Goal: Information Seeking & Learning: Compare options

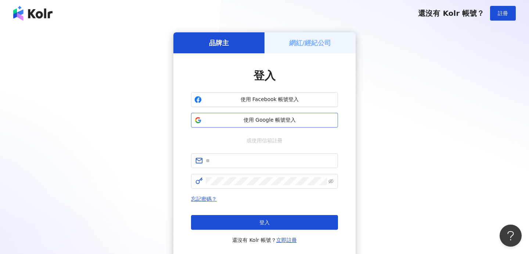
click at [302, 124] on button "使用 Google 帳號登入" at bounding box center [264, 120] width 147 height 15
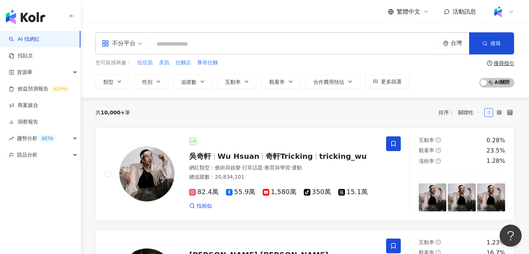
scroll to position [1, 0]
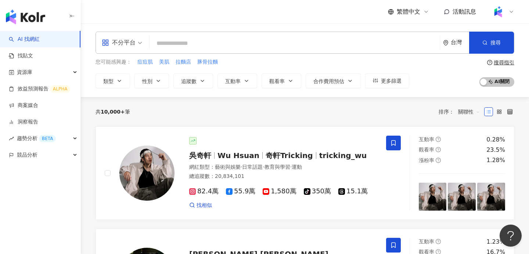
click at [202, 46] on input "search" at bounding box center [294, 43] width 284 height 14
paste input "**********"
type input "**********"
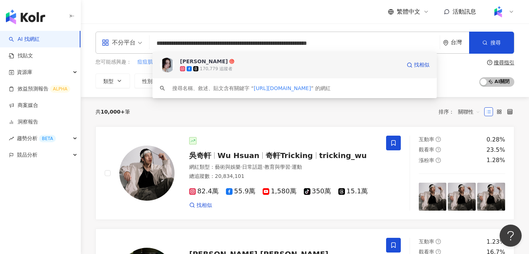
click at [208, 71] on div "170,779 追蹤者" at bounding box center [216, 69] width 33 height 6
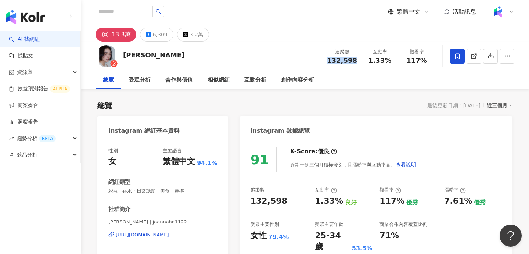
drag, startPoint x: 331, startPoint y: 62, endPoint x: 360, endPoint y: 60, distance: 28.7
click at [360, 60] on div "追蹤數 132,598" at bounding box center [342, 56] width 39 height 16
copy span "132,598"
drag, startPoint x: 371, startPoint y: 61, endPoint x: 396, endPoint y: 62, distance: 25.4
click at [396, 62] on div "互動率 1.33%" at bounding box center [380, 56] width 37 height 16
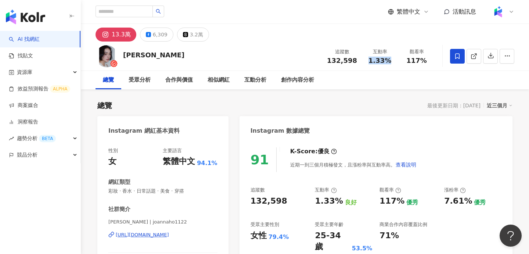
copy span "1.33%"
drag, startPoint x: 407, startPoint y: 57, endPoint x: 428, endPoint y: 61, distance: 22.1
click at [428, 61] on div "觀看率 117%" at bounding box center [416, 56] width 37 height 16
copy span "117%"
click at [499, 105] on div "近三個月" at bounding box center [500, 106] width 26 height 10
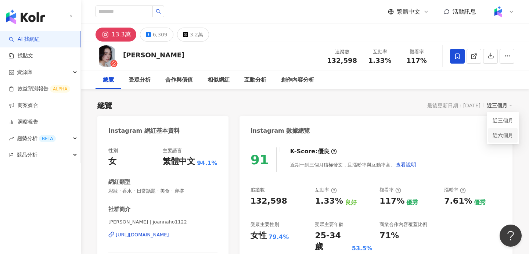
click at [504, 135] on link "近六個月" at bounding box center [503, 135] width 21 height 6
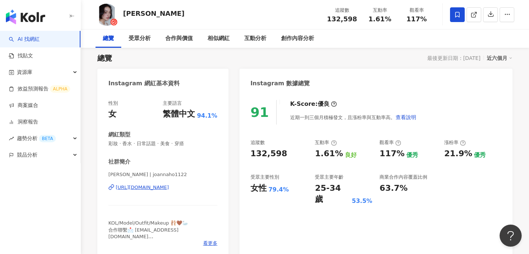
scroll to position [71, 0]
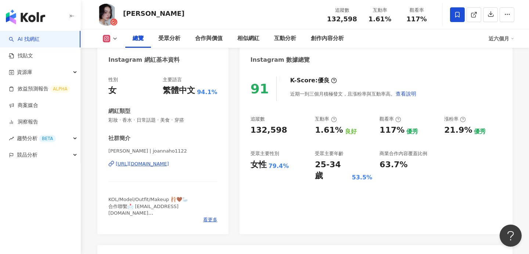
click at [262, 168] on div "女性" at bounding box center [259, 164] width 16 height 11
drag, startPoint x: 274, startPoint y: 164, endPoint x: 284, endPoint y: 164, distance: 9.9
click at [284, 164] on div "女性 79.4%" at bounding box center [279, 164] width 57 height 11
copy div "女性 79.4%"
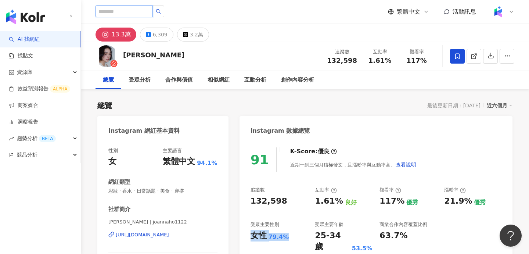
click at [142, 9] on input "search" at bounding box center [124, 12] width 57 height 12
paste input "**********"
type input "**********"
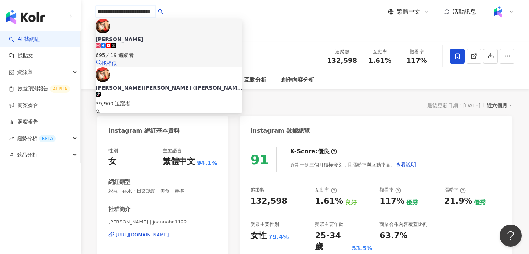
click at [165, 36] on span "[PERSON_NAME]" at bounding box center [169, 39] width 147 height 7
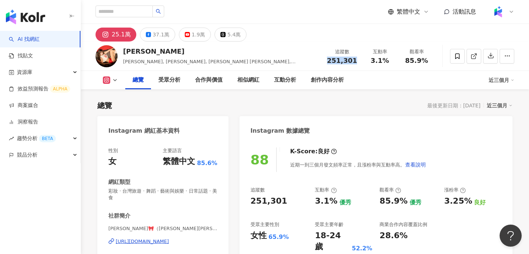
drag, startPoint x: 357, startPoint y: 60, endPoint x: 353, endPoint y: 60, distance: 4.0
click at [358, 60] on div "追蹤數 251,301" at bounding box center [342, 56] width 39 height 16
drag, startPoint x: 380, startPoint y: 60, endPoint x: 332, endPoint y: 69, distance: 49.0
click at [388, 59] on div "3.1%" at bounding box center [380, 60] width 28 height 7
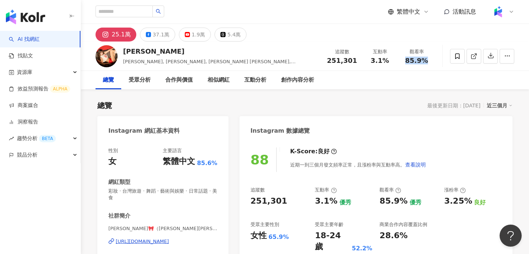
drag, startPoint x: 403, startPoint y: 63, endPoint x: 431, endPoint y: 61, distance: 27.2
click at [431, 61] on div "觀看率 85.9%" at bounding box center [416, 56] width 37 height 16
copy span "85.9%"
click at [265, 232] on div "女性" at bounding box center [259, 235] width 16 height 11
drag, startPoint x: 251, startPoint y: 237, endPoint x: 288, endPoint y: 237, distance: 37.5
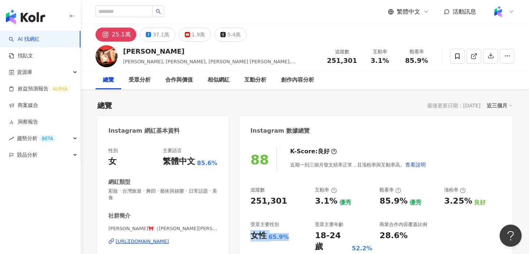
click at [288, 237] on div "女性 65.9%" at bounding box center [279, 235] width 57 height 11
copy div "女性 65.9%"
click at [118, 12] on input "search" at bounding box center [124, 12] width 57 height 12
paste input "**********"
type input "**********"
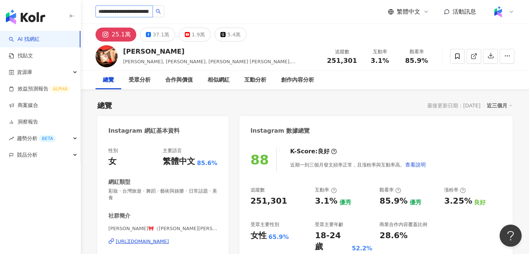
scroll to position [0, 51]
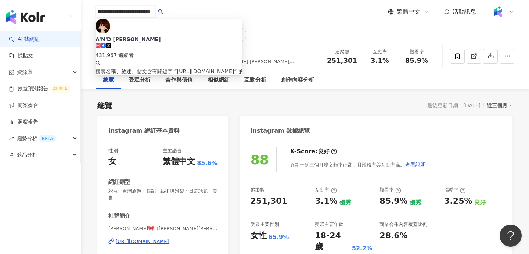
click at [161, 36] on span "A'N'D 雨婷Ting" at bounding box center [169, 39] width 147 height 7
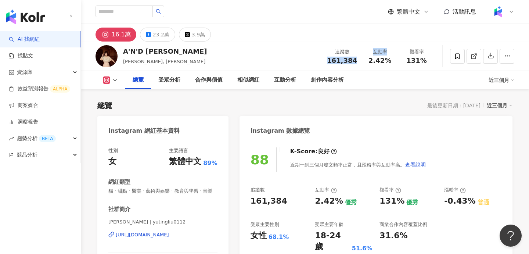
click at [363, 61] on div "追蹤數 161,384 互動率 2.42% 觀看率 131%" at bounding box center [379, 56] width 112 height 22
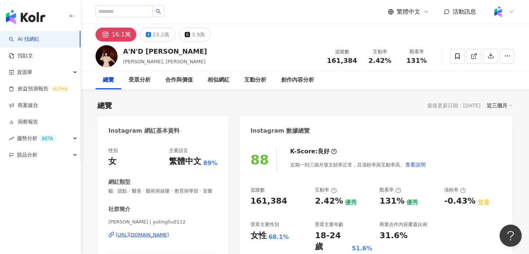
click at [374, 62] on span "2.42%" at bounding box center [380, 60] width 23 height 7
drag, startPoint x: 371, startPoint y: 61, endPoint x: 393, endPoint y: 61, distance: 21.7
click at [393, 61] on div "2.42%" at bounding box center [380, 60] width 28 height 7
copy span "2.42%"
drag, startPoint x: 406, startPoint y: 61, endPoint x: 430, endPoint y: 61, distance: 23.2
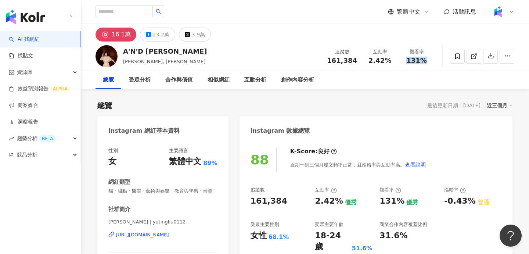
click at [430, 61] on div "131%" at bounding box center [417, 60] width 28 height 7
copy span "131%"
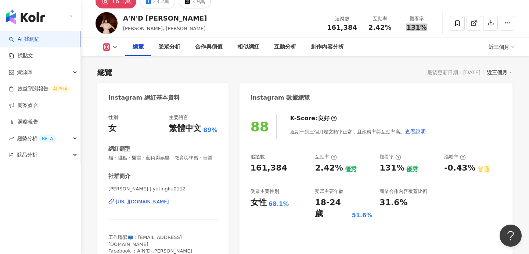
scroll to position [60, 0]
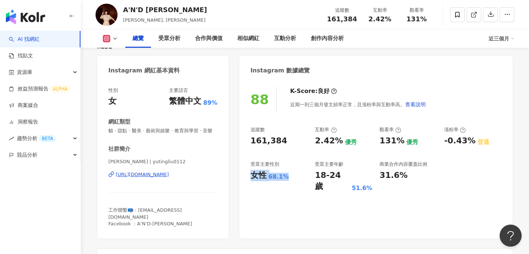
drag, startPoint x: 252, startPoint y: 175, endPoint x: 286, endPoint y: 174, distance: 33.1
click at [286, 174] on div "女性 68.1%" at bounding box center [279, 175] width 57 height 11
copy div "女性 68.1%"
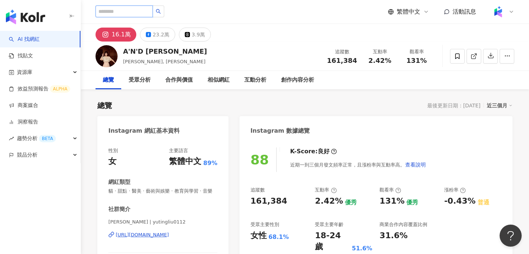
click at [125, 15] on input "search" at bounding box center [124, 12] width 57 height 12
paste input "**********"
type input "**********"
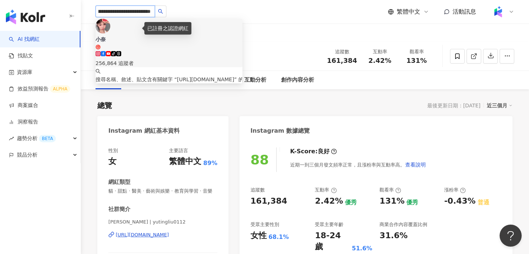
click at [148, 30] on div "已註冊之認證網紅" at bounding box center [167, 28] width 47 height 12
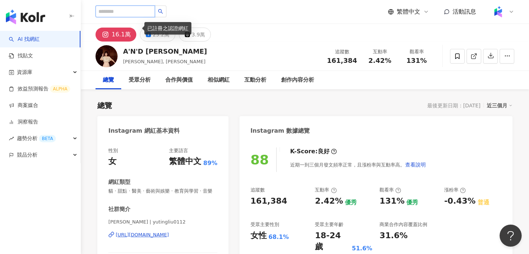
scroll to position [0, 0]
click at [127, 8] on input "search" at bounding box center [126, 12] width 60 height 12
paste input "**********"
click at [147, 14] on input "**********" at bounding box center [126, 12] width 60 height 12
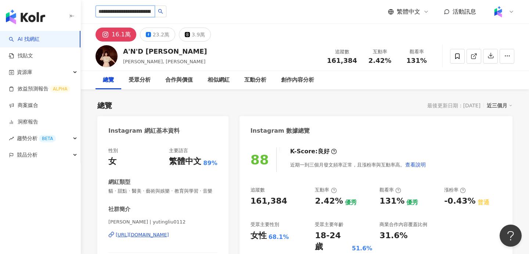
click at [147, 14] on input "**********" at bounding box center [126, 12] width 60 height 12
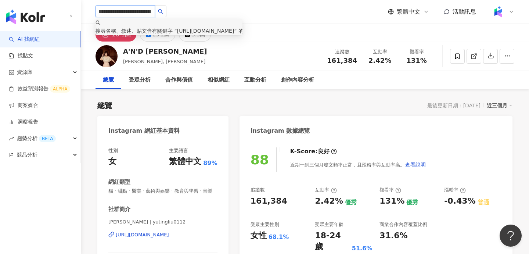
paste input "search"
type input "**********"
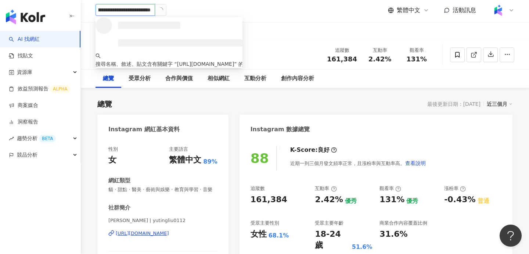
scroll to position [3, 0]
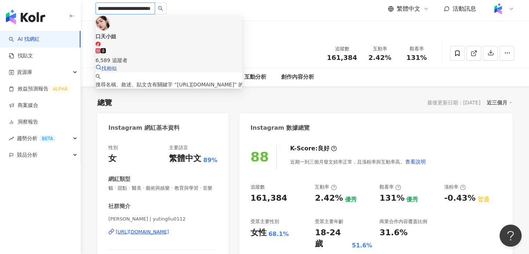
click at [186, 48] on div "6,589 追蹤者" at bounding box center [169, 56] width 147 height 16
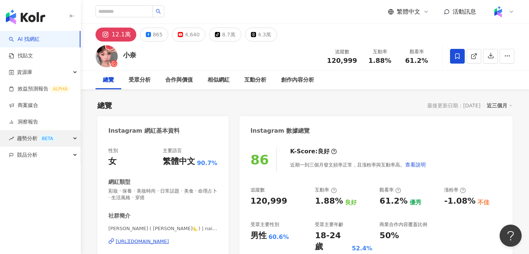
scroll to position [38, 0]
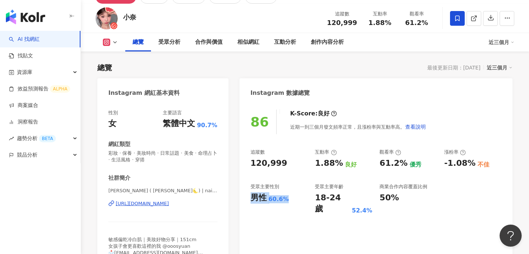
drag, startPoint x: 276, startPoint y: 198, endPoint x: 283, endPoint y: 198, distance: 7.4
click at [283, 198] on div "男性 60.6%" at bounding box center [279, 197] width 57 height 11
copy div "男性 60.6%"
drag, startPoint x: 327, startPoint y: 22, endPoint x: 355, endPoint y: 22, distance: 27.9
click at [355, 22] on div "追蹤數 120,999" at bounding box center [342, 18] width 39 height 16
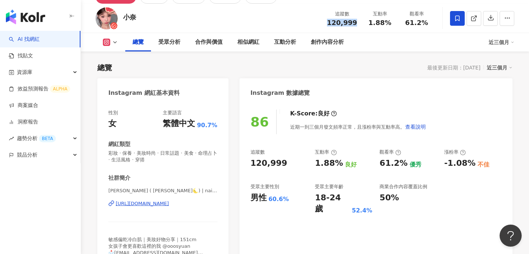
copy span "120,999"
drag, startPoint x: 370, startPoint y: 23, endPoint x: 390, endPoint y: 23, distance: 19.5
click at [390, 23] on div "1.88%" at bounding box center [380, 22] width 28 height 7
copy span "1.88%"
drag, startPoint x: 409, startPoint y: 22, endPoint x: 426, endPoint y: 22, distance: 16.6
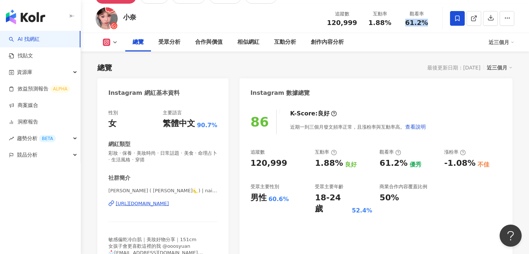
click at [426, 22] on span "61.2%" at bounding box center [416, 22] width 23 height 7
copy span "61.2%"
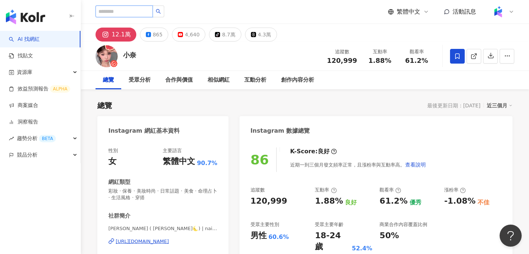
click at [134, 9] on input "search" at bounding box center [124, 12] width 57 height 12
paste input "**********"
type input "**********"
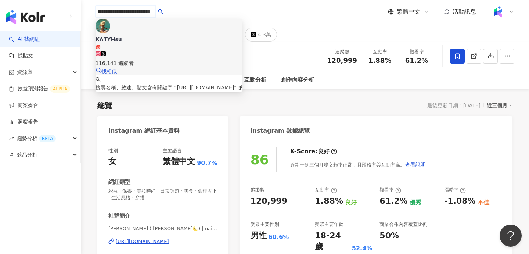
click at [172, 51] on div "116,141 追蹤者" at bounding box center [169, 59] width 147 height 16
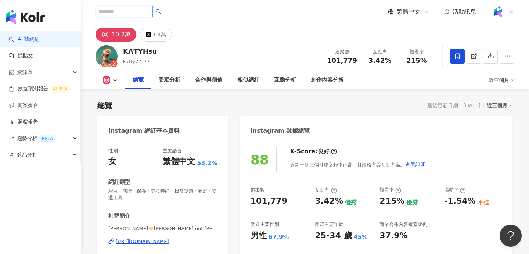
click at [143, 16] on input "search" at bounding box center [124, 12] width 57 height 12
paste input "**********"
type input "**********"
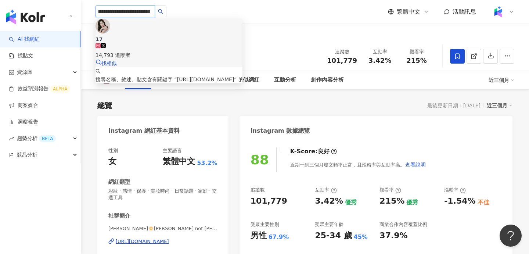
click at [167, 36] on span "17" at bounding box center [169, 39] width 147 height 7
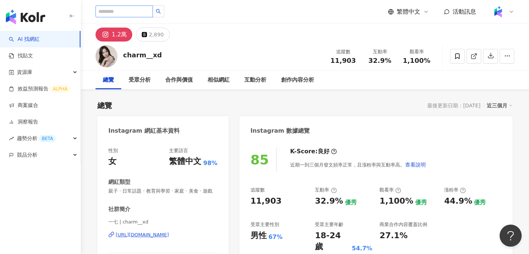
click at [153, 15] on input "search" at bounding box center [124, 12] width 57 height 12
paste input "**********"
type input "**********"
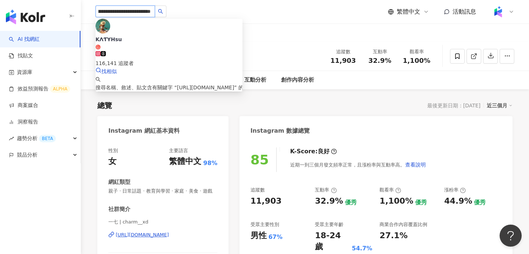
click at [185, 51] on div "116,141 追蹤者" at bounding box center [169, 59] width 147 height 16
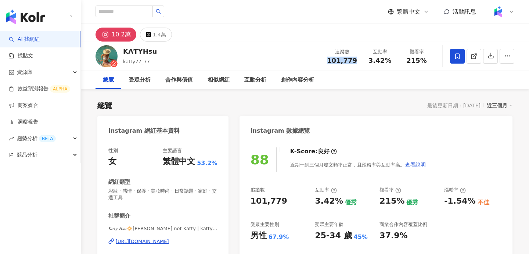
click at [359, 61] on div "追蹤數 101,779" at bounding box center [342, 56] width 39 height 16
drag, startPoint x: 370, startPoint y: 60, endPoint x: 390, endPoint y: 61, distance: 19.1
click at [390, 61] on div "3.42%" at bounding box center [380, 60] width 28 height 7
copy span "3.42%"
click at [425, 61] on div "215%" at bounding box center [417, 60] width 28 height 7
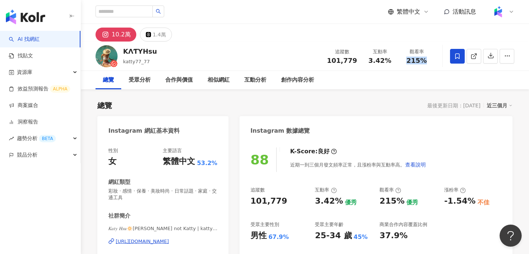
copy span "215%"
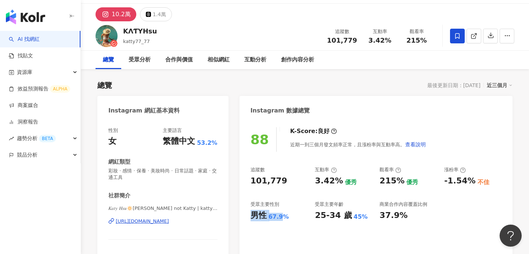
click at [281, 217] on div "男性 67.9%" at bounding box center [279, 215] width 57 height 11
click at [266, 218] on div "男性" at bounding box center [259, 215] width 16 height 11
drag, startPoint x: 251, startPoint y: 215, endPoint x: 300, endPoint y: 219, distance: 48.7
click at [300, 219] on div "男性 67.9%" at bounding box center [279, 215] width 57 height 11
copy div "男性 67.9%"
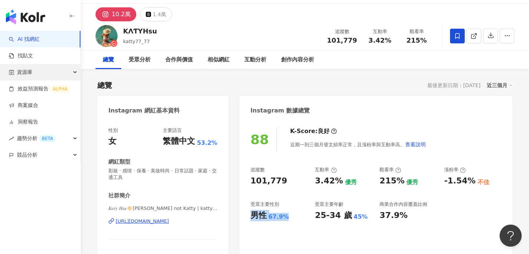
click at [373, 80] on div "總覽 最後更新日期：2025/9/10 近三個月" at bounding box center [304, 85] width 415 height 10
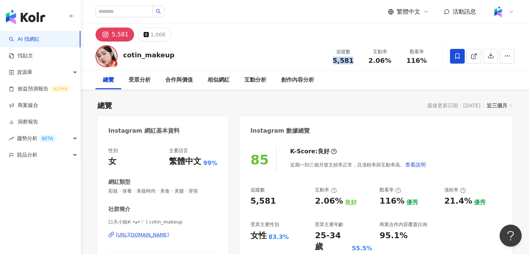
drag, startPoint x: 334, startPoint y: 60, endPoint x: 353, endPoint y: 60, distance: 19.5
click at [353, 60] on div "5,581" at bounding box center [343, 60] width 28 height 7
drag, startPoint x: 369, startPoint y: 60, endPoint x: 391, endPoint y: 60, distance: 21.7
click at [391, 60] on div "2.06%" at bounding box center [380, 60] width 28 height 7
copy span "2.06%"
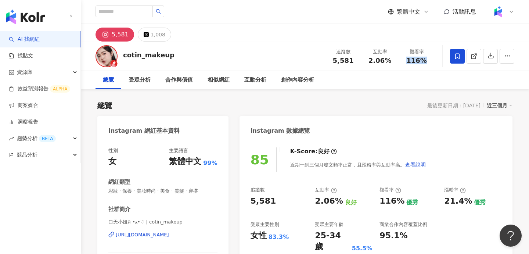
click at [425, 60] on div "116%" at bounding box center [417, 60] width 28 height 7
copy span "116%"
click at [113, 14] on input "search" at bounding box center [124, 12] width 57 height 12
paste input "**********"
type input "**********"
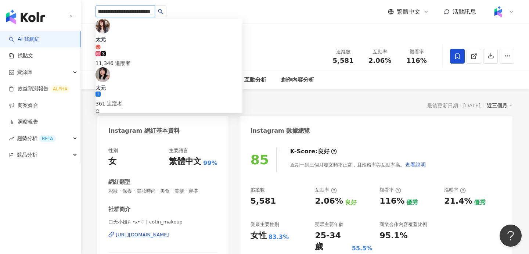
scroll to position [9, 0]
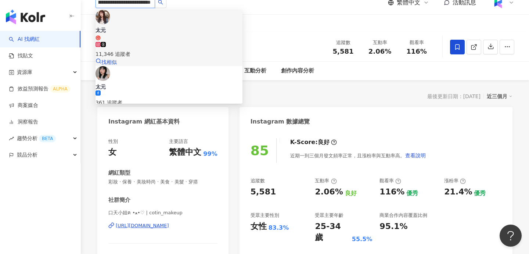
click at [145, 26] on span "太元" at bounding box center [169, 33] width 147 height 14
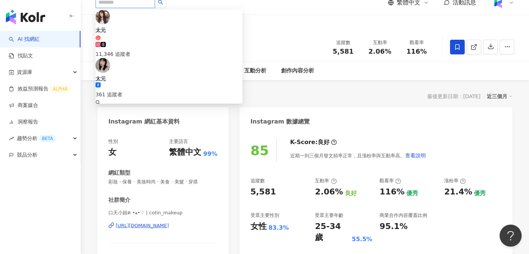
scroll to position [0, 0]
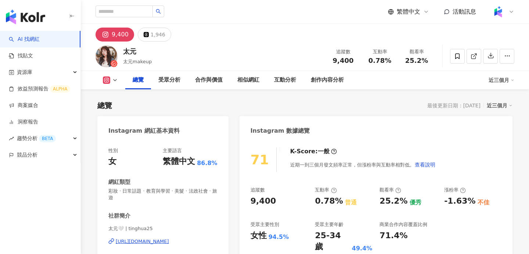
click at [260, 195] on div "9,400" at bounding box center [264, 200] width 26 height 11
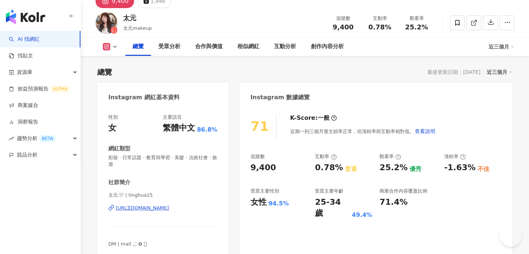
drag, startPoint x: 264, startPoint y: 166, endPoint x: 277, endPoint y: 166, distance: 12.9
click at [277, 166] on div "9,400" at bounding box center [279, 167] width 57 height 11
copy div "9,400"
click at [391, 26] on div "0.78%" at bounding box center [380, 27] width 28 height 7
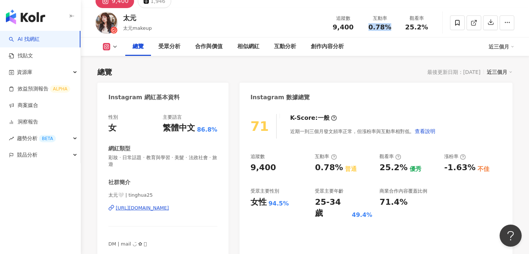
drag, startPoint x: 371, startPoint y: 26, endPoint x: 392, endPoint y: 26, distance: 20.6
click at [392, 26] on div "0.78%" at bounding box center [380, 27] width 28 height 7
copy span "0.78%"
drag, startPoint x: 408, startPoint y: 27, endPoint x: 433, endPoint y: 25, distance: 25.4
click at [433, 25] on div "觀看率 25.2%" at bounding box center [416, 23] width 37 height 16
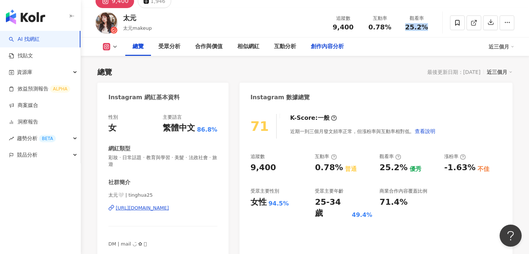
copy span "25.2%"
drag, startPoint x: 253, startPoint y: 202, endPoint x: 289, endPoint y: 205, distance: 36.1
click at [291, 206] on div "71 K-Score : 一般 近期一到三個月發文頻率正常，但漲粉率與互動率相對低。 查看說明 追蹤數 9,400 互動率 0.78% 普通 觀看率 25.2…" at bounding box center [376, 183] width 273 height 152
copy div "女性 94.5%"
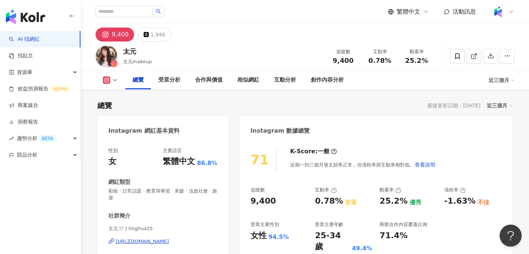
click at [307, 47] on div "太元 太元makeup 追蹤數 9,400 互動率 0.78% 觀看率 25.2%" at bounding box center [305, 56] width 448 height 29
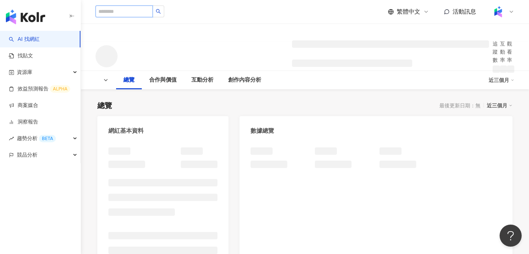
click at [126, 15] on input "search" at bounding box center [124, 12] width 57 height 12
click at [233, 26] on div at bounding box center [305, 33] width 448 height 18
click at [140, 14] on input "search" at bounding box center [124, 12] width 57 height 12
click at [142, 16] on input "search" at bounding box center [124, 12] width 57 height 12
type input "*"
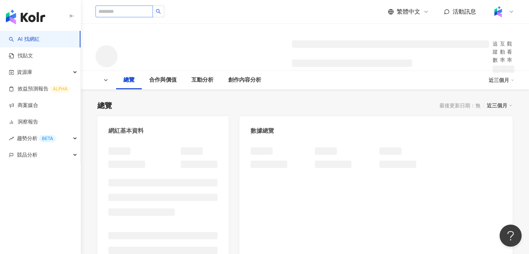
click at [135, 16] on input "search" at bounding box center [124, 12] width 57 height 12
type input "*"
type input "****"
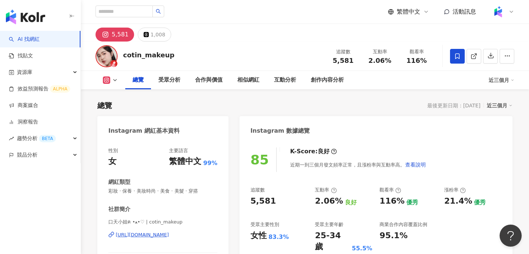
scroll to position [65, 0]
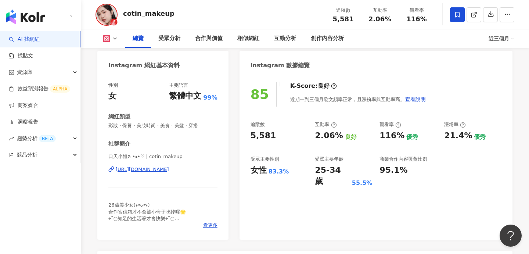
click at [264, 173] on div "女性" at bounding box center [259, 170] width 16 height 11
click at [290, 170] on div "女性 83.3%" at bounding box center [279, 170] width 57 height 11
click at [271, 177] on div "85 K-Score : 良好 近期一到三個月發文頻率正常，且漲粉率與互動率高。 查看說明 追蹤數 5,581 互動率 2.06% 良好 觀看率 116% 優…" at bounding box center [376, 157] width 273 height 165
drag, startPoint x: 252, startPoint y: 170, endPoint x: 292, endPoint y: 172, distance: 39.7
click at [292, 172] on div "女性 83.3%" at bounding box center [279, 170] width 57 height 11
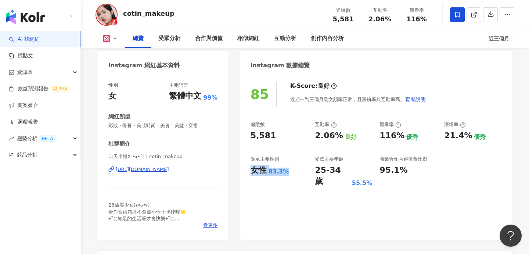
copy div "女性 83.3%"
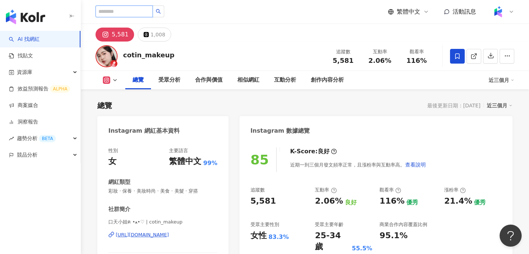
click at [120, 6] on input "search" at bounding box center [124, 12] width 57 height 12
paste input "**********"
type input "**********"
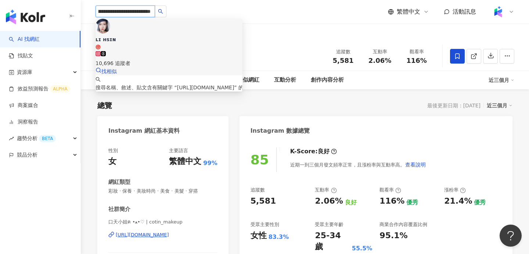
click at [156, 59] on div "10,696 追蹤者" at bounding box center [169, 63] width 147 height 8
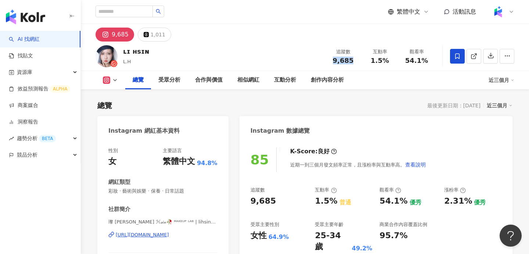
click at [359, 61] on div "追蹤數 9,685" at bounding box center [343, 56] width 37 height 16
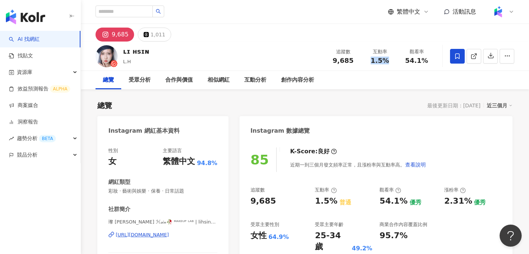
click at [388, 60] on div "1.5%" at bounding box center [380, 60] width 28 height 7
drag, startPoint x: 403, startPoint y: 60, endPoint x: 424, endPoint y: 60, distance: 20.9
click at [424, 60] on div "54.1%" at bounding box center [417, 60] width 28 height 7
copy span "54.1%"
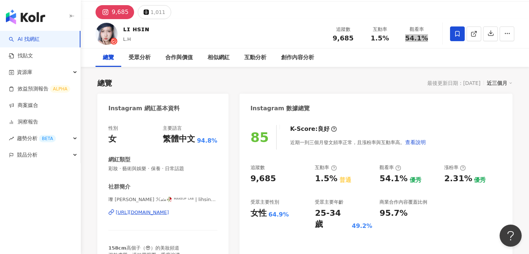
scroll to position [32, 0]
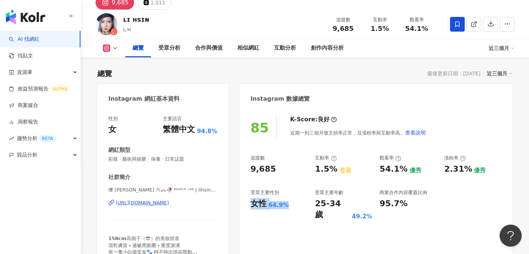
drag, startPoint x: 247, startPoint y: 203, endPoint x: 287, endPoint y: 201, distance: 40.5
click at [287, 201] on div "85 K-Score : 良好 近期一到三個月發文頻率正常，且漲粉率與互動率高。 查看說明 追蹤數 9,685 互動率 1.5% 普通 觀看率 54.1% 優…" at bounding box center [376, 190] width 273 height 165
copy div "女性 64.9%"
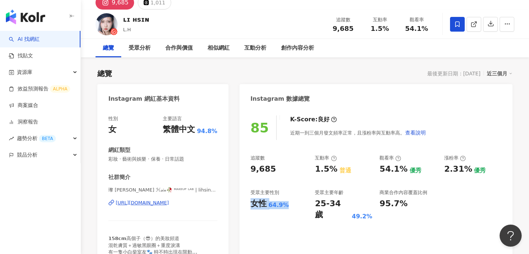
scroll to position [0, 0]
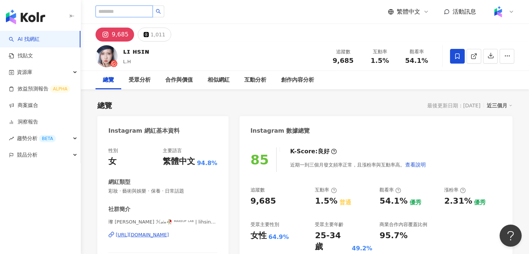
click at [148, 16] on input "search" at bounding box center [124, 12] width 57 height 12
paste input "**********"
type input "**********"
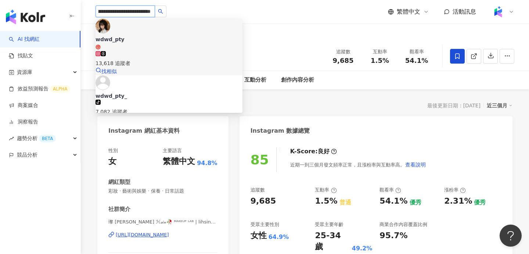
click at [157, 24] on div "wdwd_pty 13,618 追蹤者 找相似" at bounding box center [169, 47] width 147 height 57
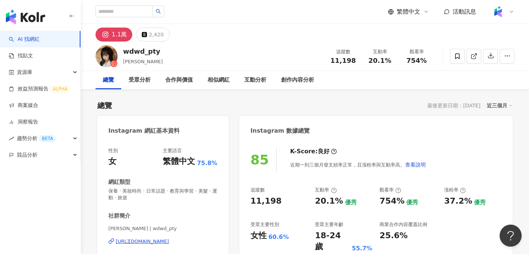
click at [361, 70] on div "wdwd_pty [PERSON_NAME] 追蹤數 11,198 互動率 20.1% 觀看率 754%" at bounding box center [305, 56] width 448 height 29
drag, startPoint x: 333, startPoint y: 61, endPoint x: 354, endPoint y: 61, distance: 21.7
click at [354, 61] on div "11,198" at bounding box center [343, 60] width 28 height 7
copy span "11,198"
drag, startPoint x: 368, startPoint y: 61, endPoint x: 396, endPoint y: 59, distance: 28.4
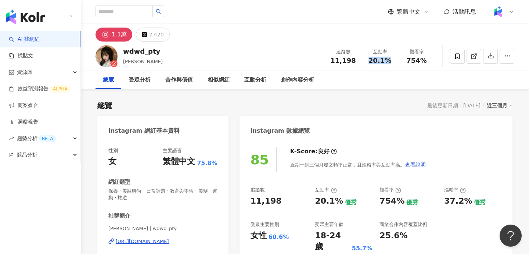
click at [396, 59] on div "互動率 20.1%" at bounding box center [380, 56] width 37 height 16
copy span "20.1%"
drag, startPoint x: 431, startPoint y: 59, endPoint x: 436, endPoint y: 59, distance: 5.1
click at [436, 59] on div "wdwd_pty [PERSON_NAME] 追蹤數 11,198 互動率 20.1% 觀看率 754%" at bounding box center [305, 56] width 448 height 29
copy span "754%"
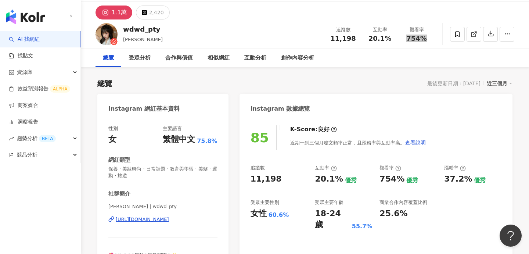
scroll to position [32, 0]
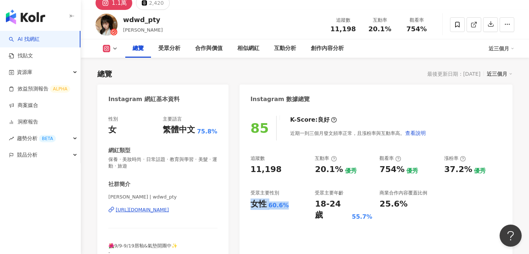
drag, startPoint x: 249, startPoint y: 202, endPoint x: 305, endPoint y: 205, distance: 56.3
click at [305, 205] on div "85 K-Score : 良好 近期一到三個月發文頻率正常，且漲粉率與互動率高。 查看說明 追蹤數 11,198 互動率 20.1% 優秀 觀看率 754% …" at bounding box center [376, 194] width 273 height 172
copy div "女性 60.6%"
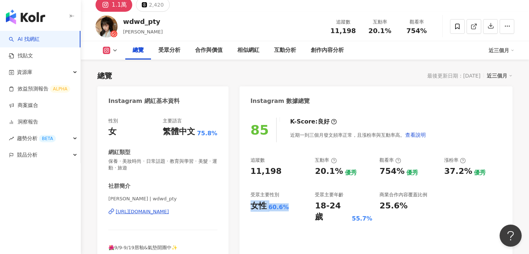
scroll to position [0, 0]
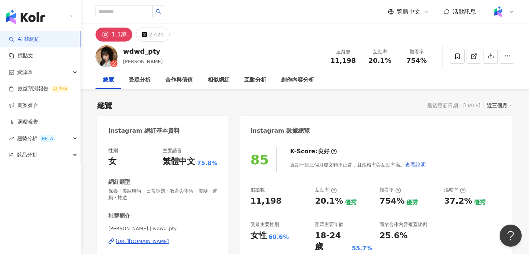
click at [153, 18] on div "繁體中文 活動訊息" at bounding box center [305, 12] width 419 height 24
click at [140, 12] on input "search" at bounding box center [124, 12] width 57 height 12
paste input "**********"
type input "**********"
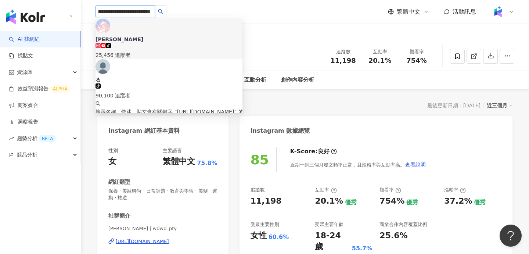
click at [185, 36] on div "[PERSON_NAME] tiktok-icon 25,456 追蹤者" at bounding box center [169, 48] width 147 height 24
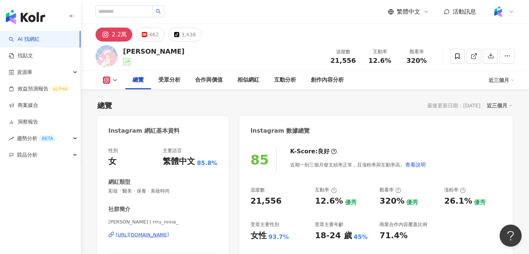
click at [354, 62] on span "21,556" at bounding box center [342, 61] width 25 height 8
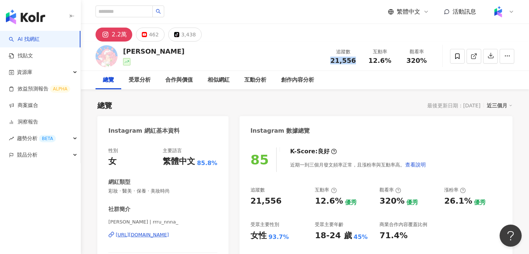
drag, startPoint x: 329, startPoint y: 61, endPoint x: 361, endPoint y: 60, distance: 31.6
click at [361, 60] on div "追蹤數 21,556" at bounding box center [343, 56] width 37 height 16
drag, startPoint x: 377, startPoint y: 61, endPoint x: 396, endPoint y: 61, distance: 19.1
click at [396, 61] on div "互動率 12.6%" at bounding box center [380, 56] width 37 height 16
copy span "12.6%"
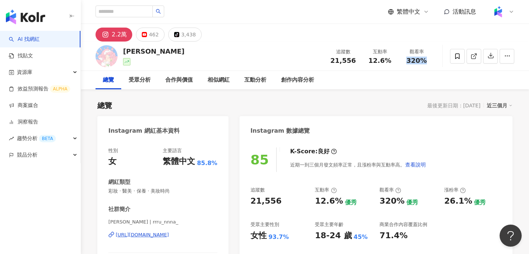
drag, startPoint x: 409, startPoint y: 60, endPoint x: 427, endPoint y: 60, distance: 17.6
click at [427, 60] on div "320%" at bounding box center [417, 60] width 28 height 7
copy span "320%"
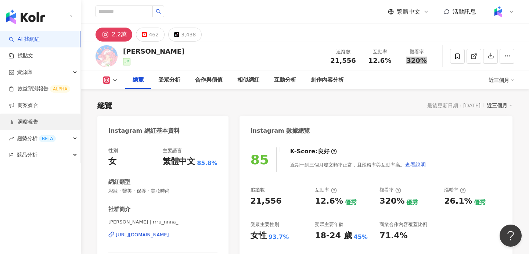
scroll to position [47, 0]
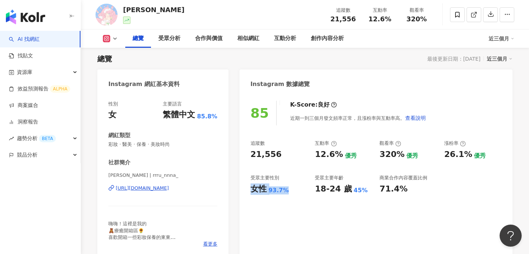
click at [290, 189] on div "女性 93.7%" at bounding box center [279, 188] width 57 height 11
copy div "女性 93.7%"
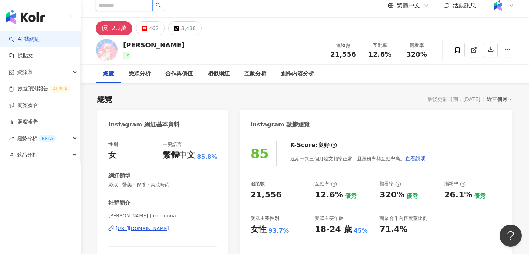
click at [143, 9] on input "search" at bounding box center [124, 5] width 57 height 12
paste input "**********"
type input "**********"
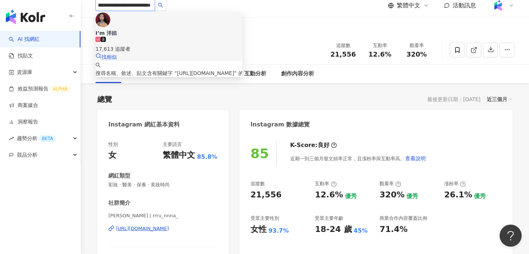
click at [172, 37] on div "17,613 追蹤者" at bounding box center [169, 45] width 147 height 16
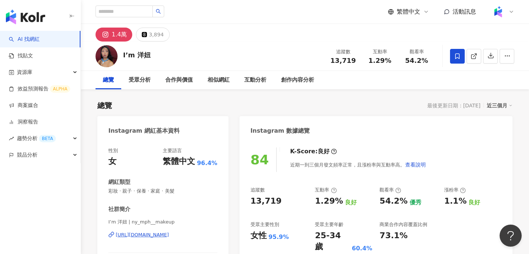
scroll to position [53, 0]
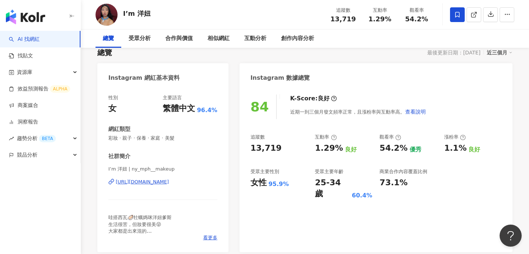
click at [267, 199] on div "84 K-Score : 良好 近期一到三個月發文頻率正常，且漲粉率與互動率高。 查看說明 追蹤數 13,719 互動率 1.29% 良好 觀看率 54.2%…" at bounding box center [376, 169] width 273 height 165
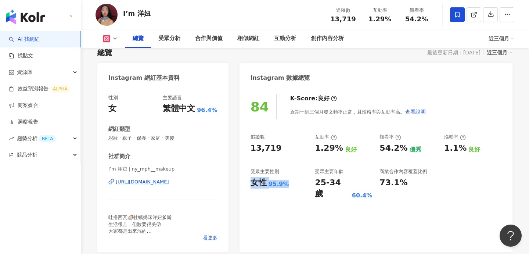
click at [285, 183] on div "女性 95.9%" at bounding box center [279, 182] width 57 height 11
drag, startPoint x: 333, startPoint y: 20, endPoint x: 355, endPoint y: 19, distance: 22.5
click at [355, 19] on div "13,719" at bounding box center [343, 18] width 28 height 7
copy span "13,719"
drag, startPoint x: 387, startPoint y: 19, endPoint x: 391, endPoint y: 19, distance: 4.4
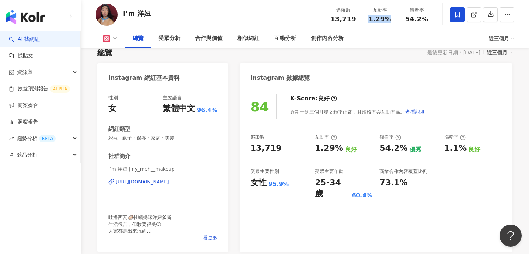
click at [391, 19] on div "1.29%" at bounding box center [380, 18] width 28 height 7
copy span "1.29%"
drag, startPoint x: 409, startPoint y: 21, endPoint x: 426, endPoint y: 19, distance: 17.1
click at [426, 19] on span "54.2%" at bounding box center [416, 18] width 23 height 7
copy span "54.2%"
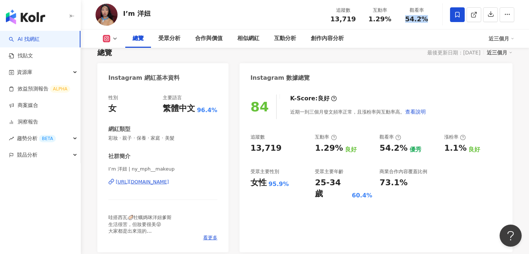
paste input "**********"
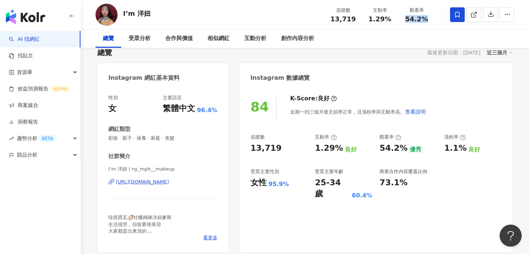
scroll to position [0, 0]
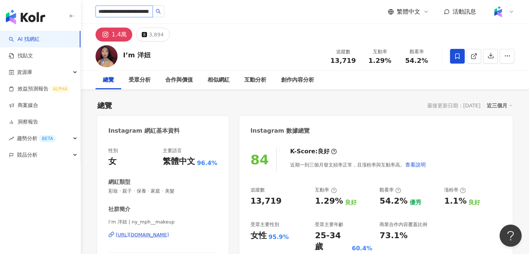
type input "**********"
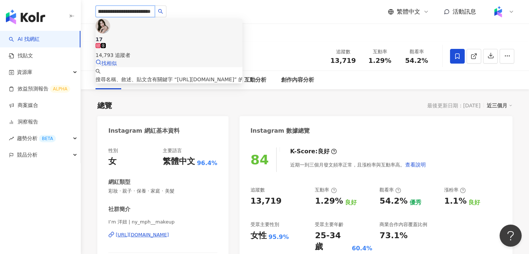
click at [175, 36] on div "17 14,793 追蹤者" at bounding box center [169, 48] width 147 height 24
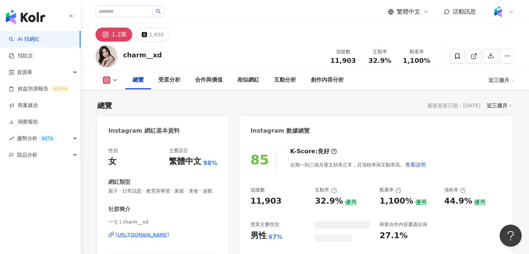
click at [340, 60] on span "11,903" at bounding box center [342, 61] width 25 height 8
click at [356, 61] on div "11,903" at bounding box center [343, 60] width 28 height 7
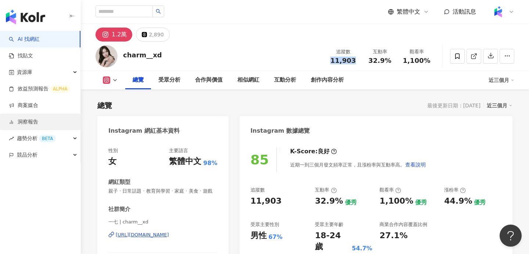
copy span "11,903"
click at [392, 62] on div "32.9%" at bounding box center [380, 60] width 28 height 7
copy span "11,903"
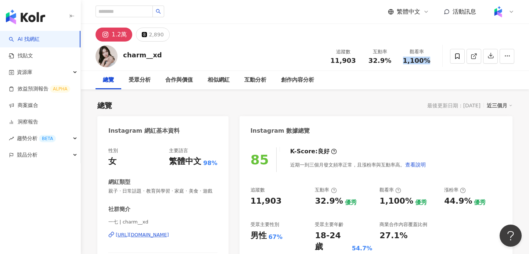
drag, startPoint x: 406, startPoint y: 62, endPoint x: 428, endPoint y: 61, distance: 21.7
click at [428, 61] on span "1,100%" at bounding box center [417, 60] width 28 height 7
copy span "1,100%"
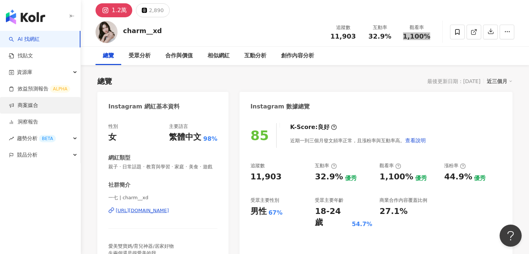
scroll to position [43, 0]
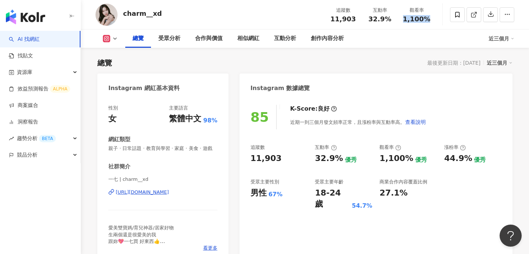
click at [139, 12] on div "charm__xd" at bounding box center [142, 13] width 39 height 9
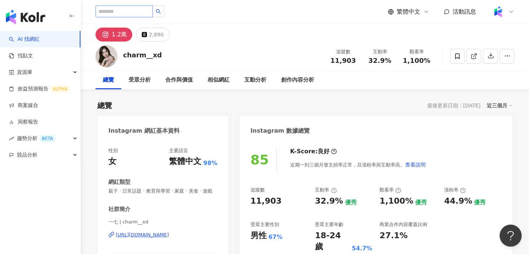
click at [109, 8] on input "search" at bounding box center [124, 12] width 57 height 12
paste input "**********"
type input "**********"
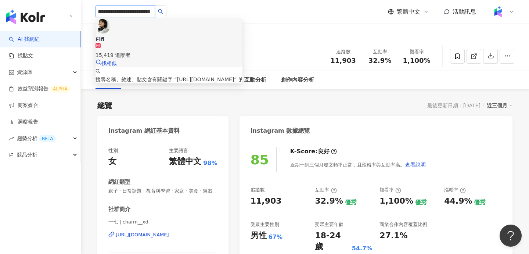
click at [160, 36] on span "Fifi" at bounding box center [169, 39] width 147 height 7
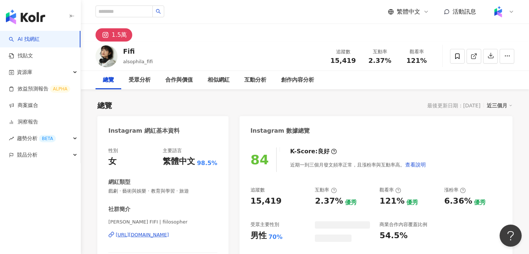
click at [362, 57] on div "互動率 2.37%" at bounding box center [380, 56] width 37 height 16
click at [355, 61] on div "15,419" at bounding box center [343, 60] width 28 height 7
click at [388, 60] on span "2.37%" at bounding box center [380, 60] width 23 height 7
click at [370, 59] on span "2.37%" at bounding box center [380, 60] width 23 height 7
click at [392, 59] on div "2.37%" at bounding box center [380, 60] width 28 height 7
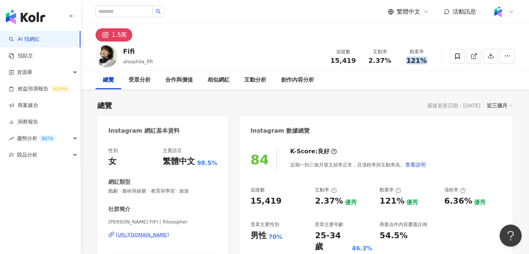
drag, startPoint x: 408, startPoint y: 60, endPoint x: 430, endPoint y: 61, distance: 22.1
click at [430, 61] on div "121%" at bounding box center [417, 60] width 28 height 7
copy span "121%"
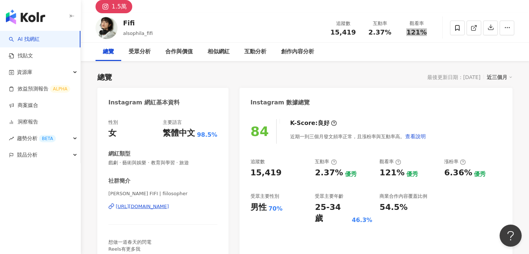
scroll to position [45, 0]
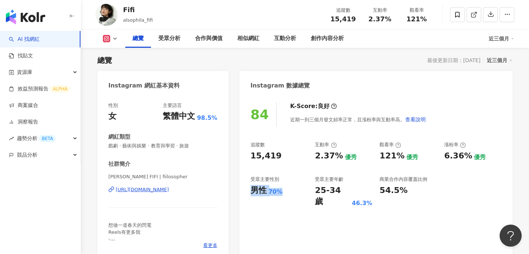
drag, startPoint x: 252, startPoint y: 190, endPoint x: 282, endPoint y: 192, distance: 29.8
click at [282, 192] on div "男性 70%" at bounding box center [279, 190] width 57 height 11
copy div "男性 70%"
